Goal: Information Seeking & Learning: Check status

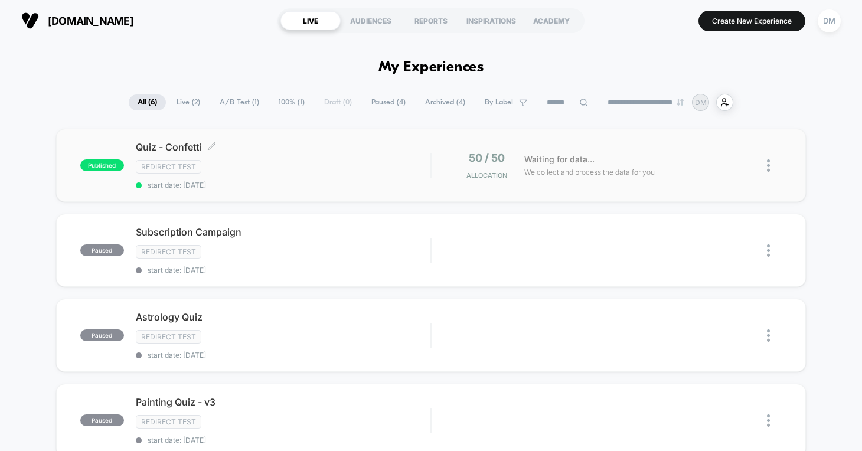
click at [305, 170] on div "Redirect Test" at bounding box center [283, 167] width 295 height 14
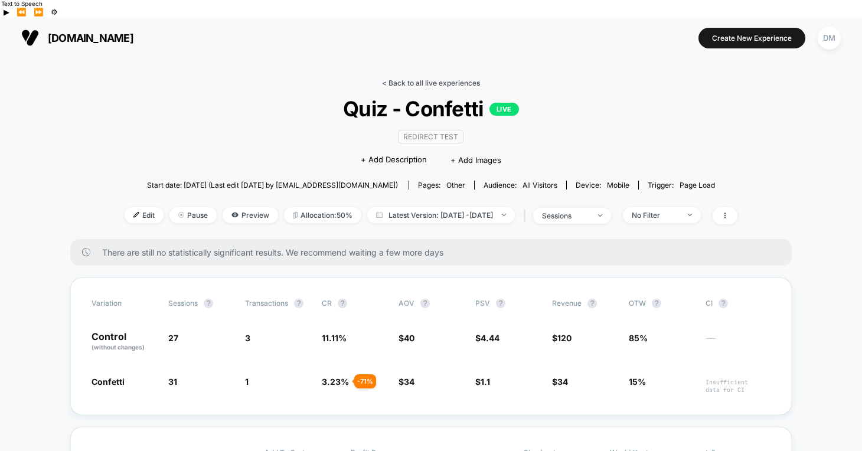
click at [408, 79] on link "< Back to all live experiences" at bounding box center [431, 83] width 98 height 9
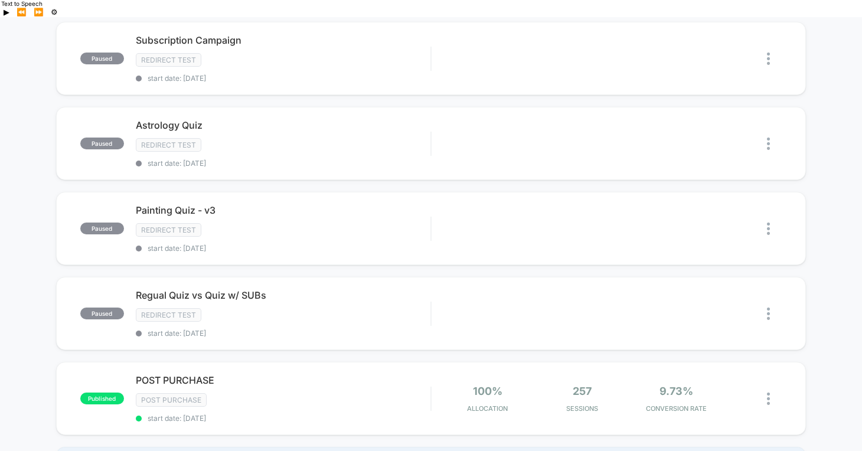
scroll to position [386, 0]
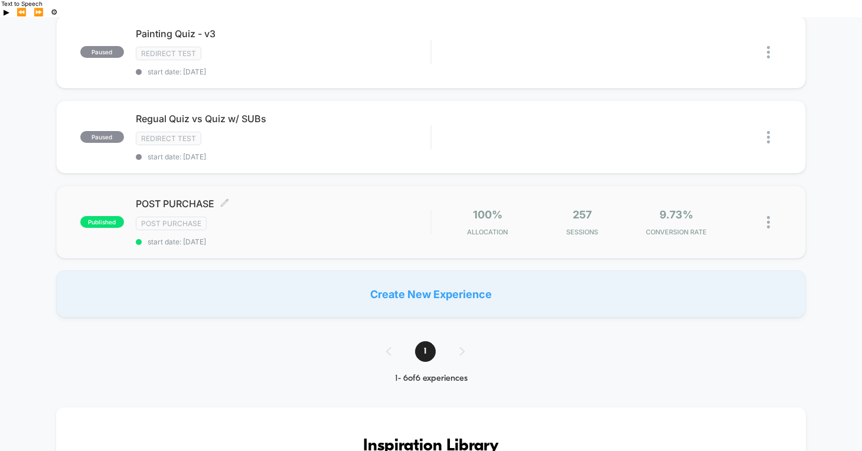
click at [311, 217] on div "Post Purchase" at bounding box center [283, 224] width 295 height 14
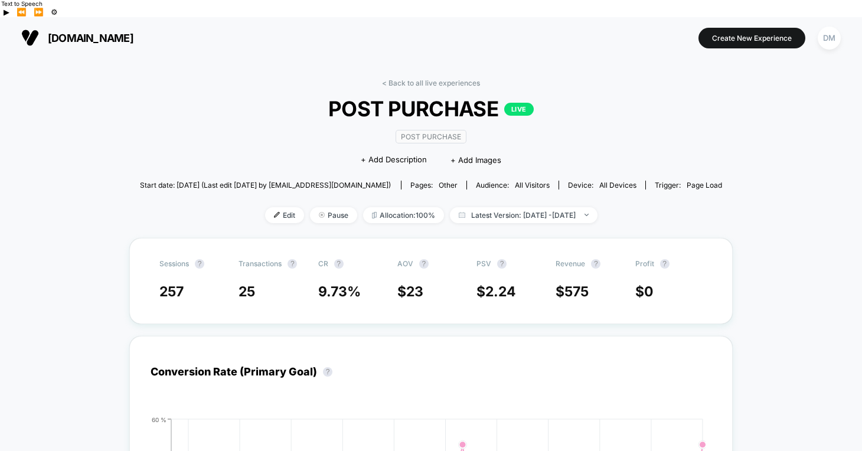
click at [407, 79] on link "< Back to all live experiences" at bounding box center [431, 83] width 98 height 9
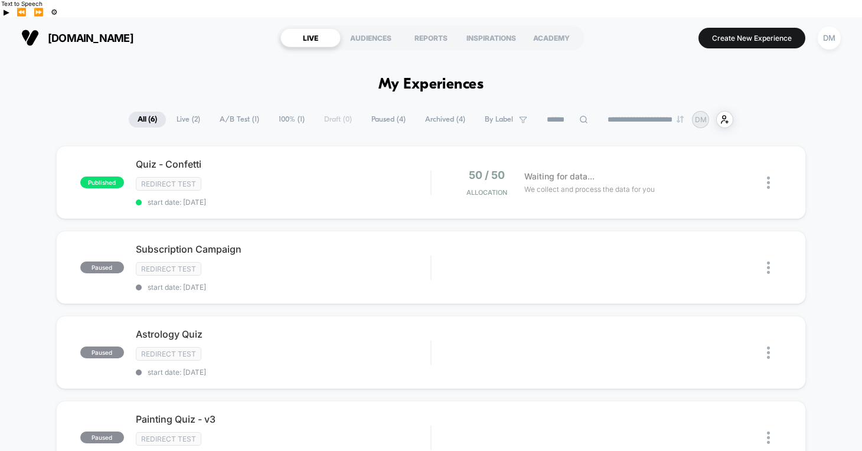
click at [263, 177] on div "Redirect Test" at bounding box center [283, 184] width 295 height 14
